Goal: Task Accomplishment & Management: Manage account settings

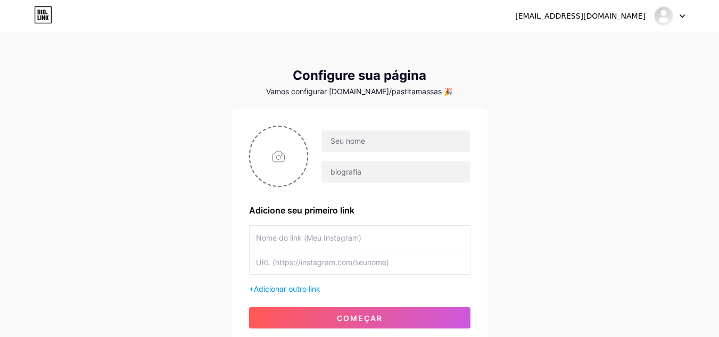
click at [679, 14] on div at bounding box center [670, 15] width 31 height 19
click at [598, 37] on link "Painel" at bounding box center [619, 43] width 132 height 29
click at [410, 89] on font "Vamos configurar [DOMAIN_NAME]/pastitamassas 🎉" at bounding box center [359, 91] width 187 height 9
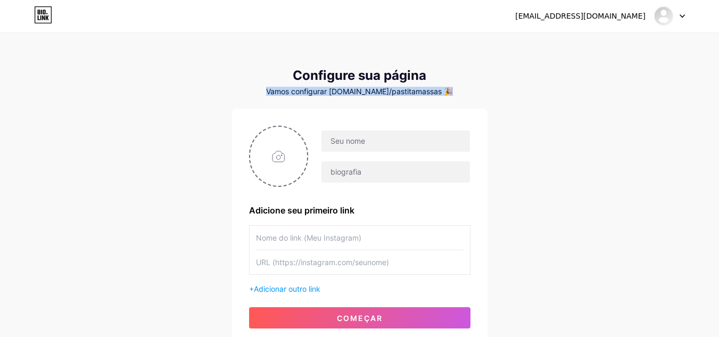
click at [410, 89] on font "Vamos configurar [DOMAIN_NAME]/pastitamassas 🎉" at bounding box center [359, 91] width 187 height 9
click at [498, 82] on div "[EMAIL_ADDRESS][DOMAIN_NAME] Painel Sair Configure sua página Vamos configurar …" at bounding box center [359, 190] width 719 height 380
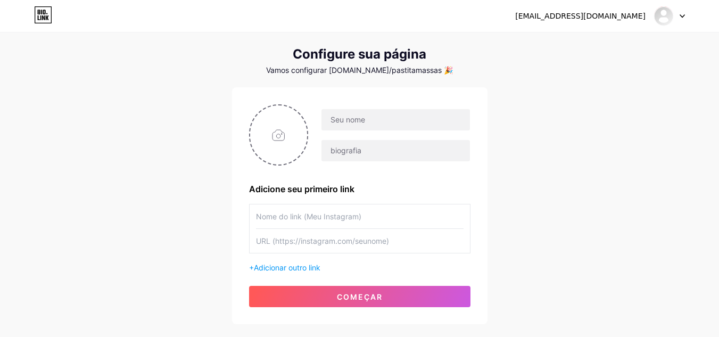
scroll to position [23, 0]
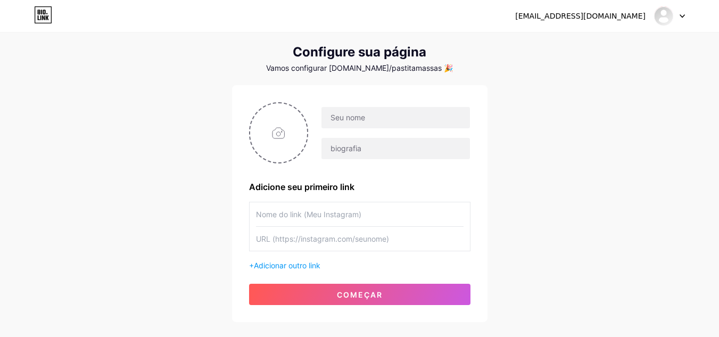
click at [601, 14] on font "[EMAIL_ADDRESS][DOMAIN_NAME]" at bounding box center [581, 16] width 130 height 9
click at [659, 18] on img at bounding box center [664, 15] width 17 height 17
click at [610, 78] on li "Sair" at bounding box center [619, 72] width 132 height 29
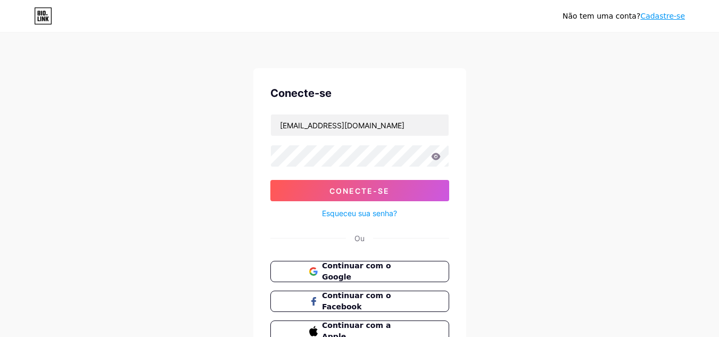
click at [440, 156] on icon at bounding box center [435, 156] width 9 height 7
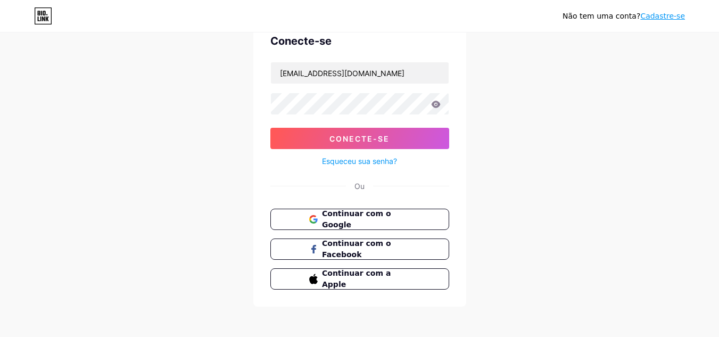
scroll to position [54, 0]
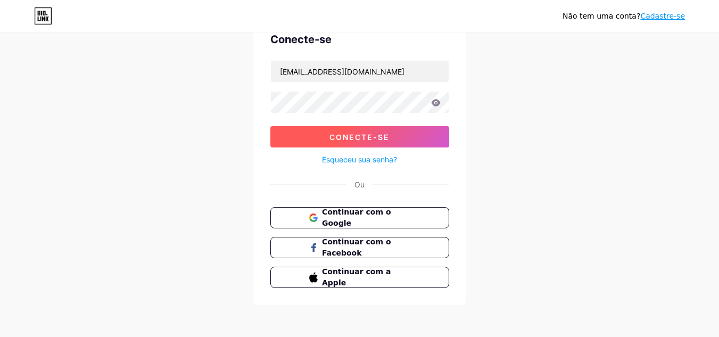
click at [429, 139] on button "Conecte-se" at bounding box center [360, 136] width 179 height 21
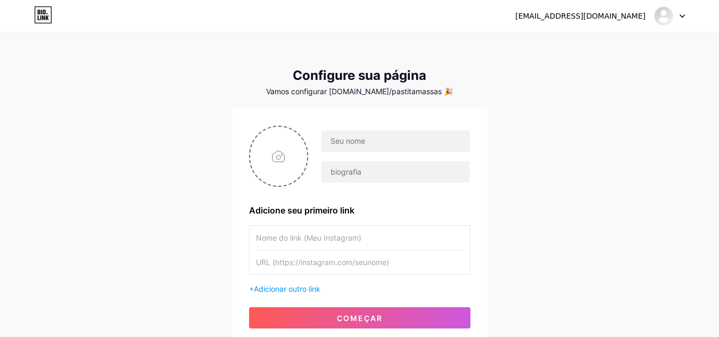
click at [410, 92] on font "Vamos configurar [DOMAIN_NAME]/pastitamassas 🎉" at bounding box center [359, 91] width 187 height 9
drag, startPoint x: 410, startPoint y: 92, endPoint x: 465, endPoint y: 94, distance: 54.9
click at [465, 94] on div "Vamos configurar [DOMAIN_NAME]/pastitamassas 🎉" at bounding box center [360, 91] width 256 height 9
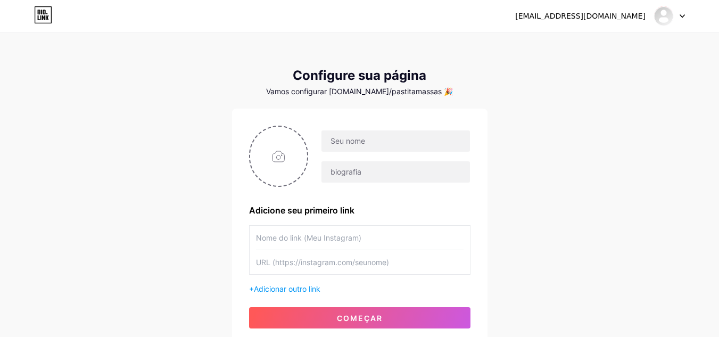
click at [683, 16] on icon at bounding box center [682, 16] width 5 height 4
click at [592, 39] on link "Painel" at bounding box center [619, 43] width 132 height 29
